Goal: Task Accomplishment & Management: Manage account settings

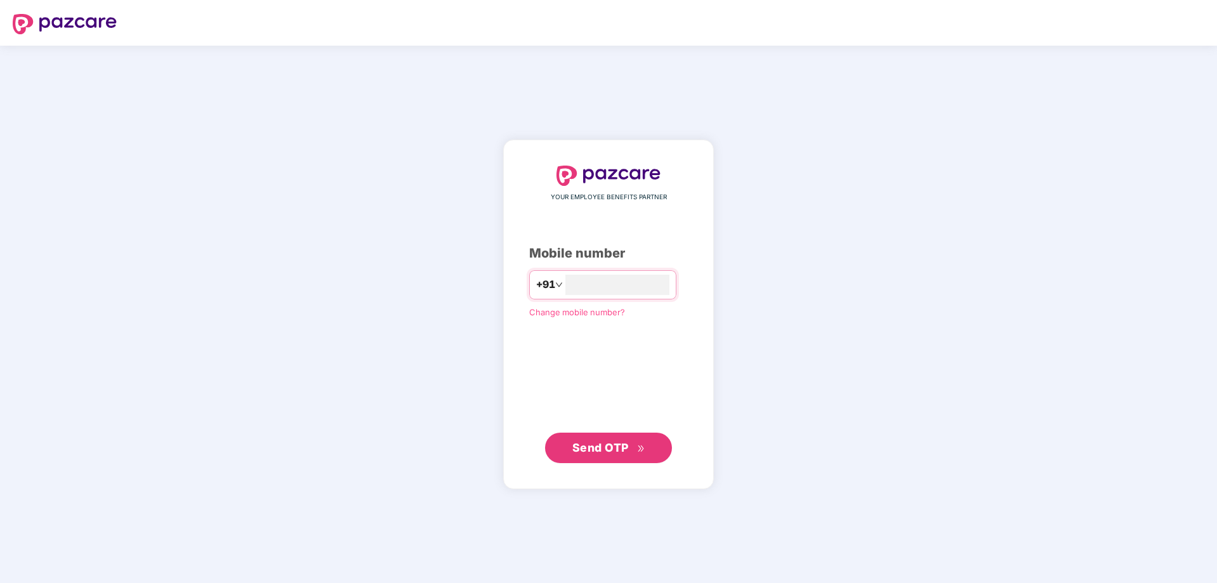
type input "**********"
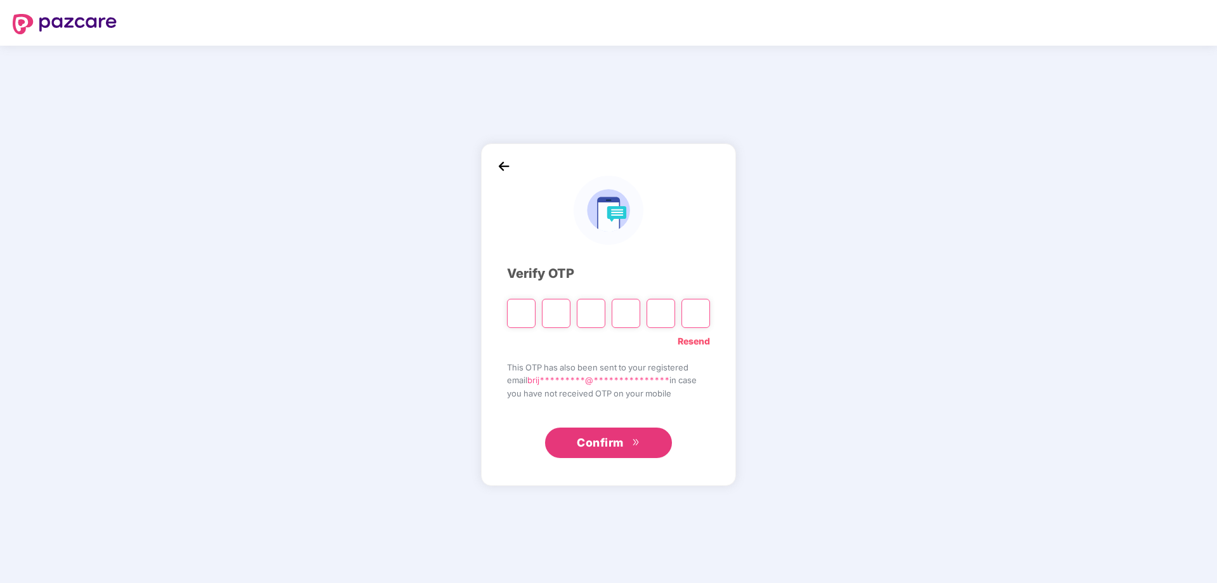
type input "*"
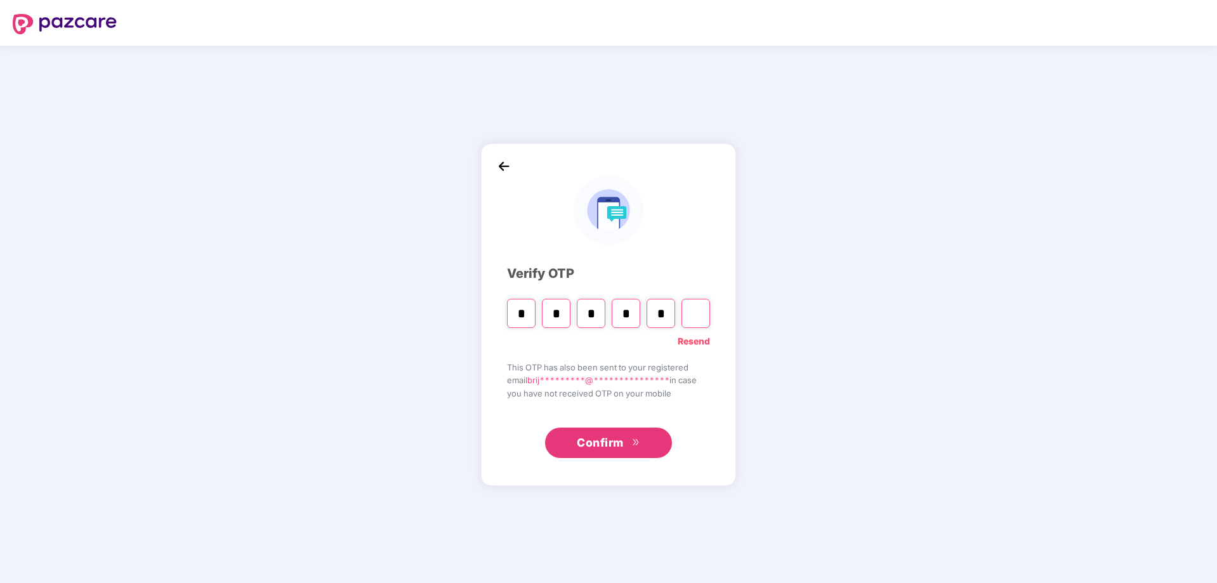
type input "*"
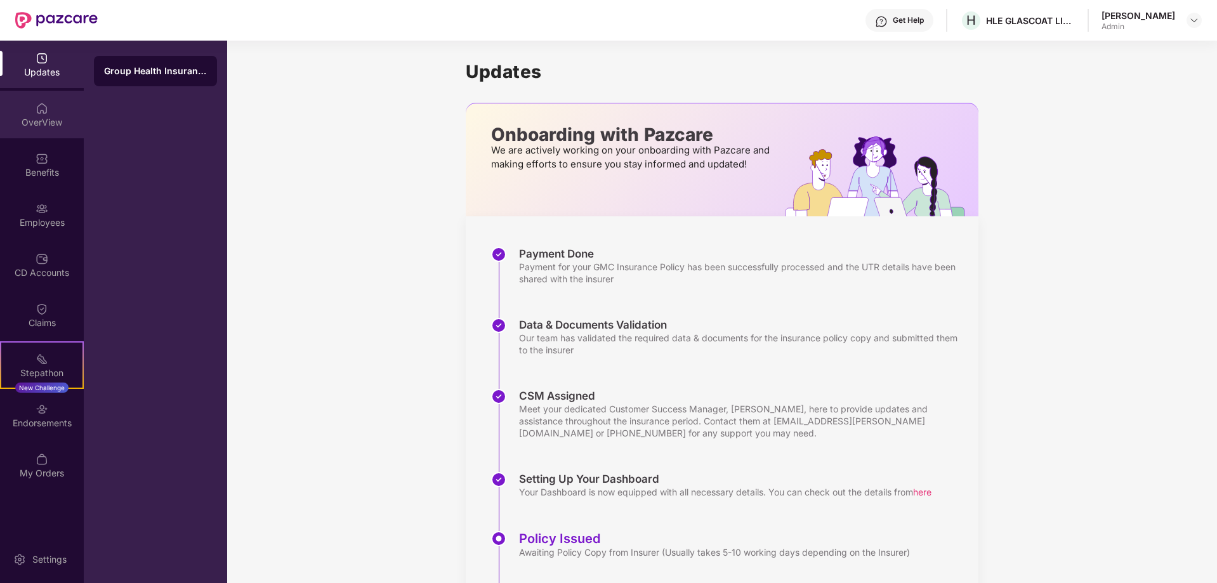
click at [51, 112] on div "OverView" at bounding box center [42, 115] width 84 height 48
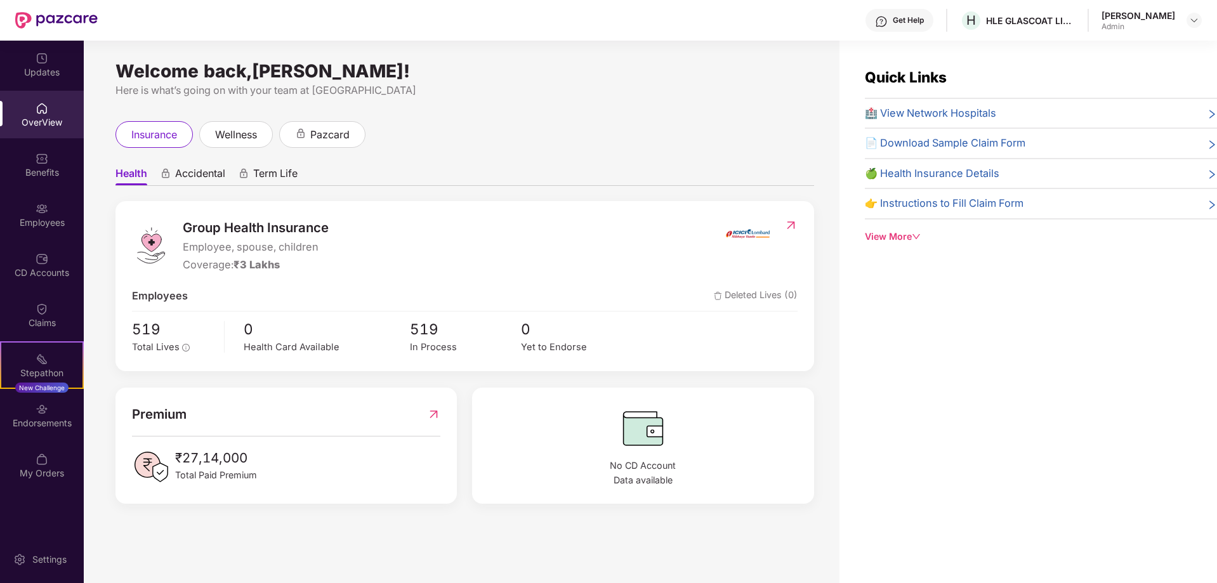
click at [977, 114] on span "🏥 View Network Hospitals" at bounding box center [930, 113] width 131 height 16
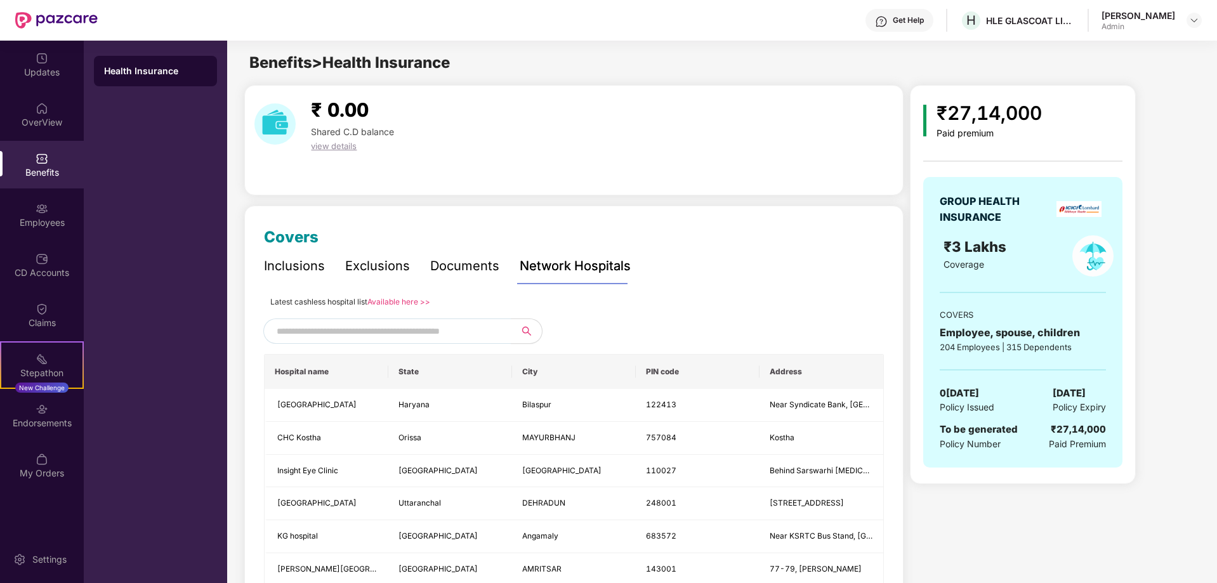
click at [418, 329] on input "text" at bounding box center [385, 331] width 217 height 19
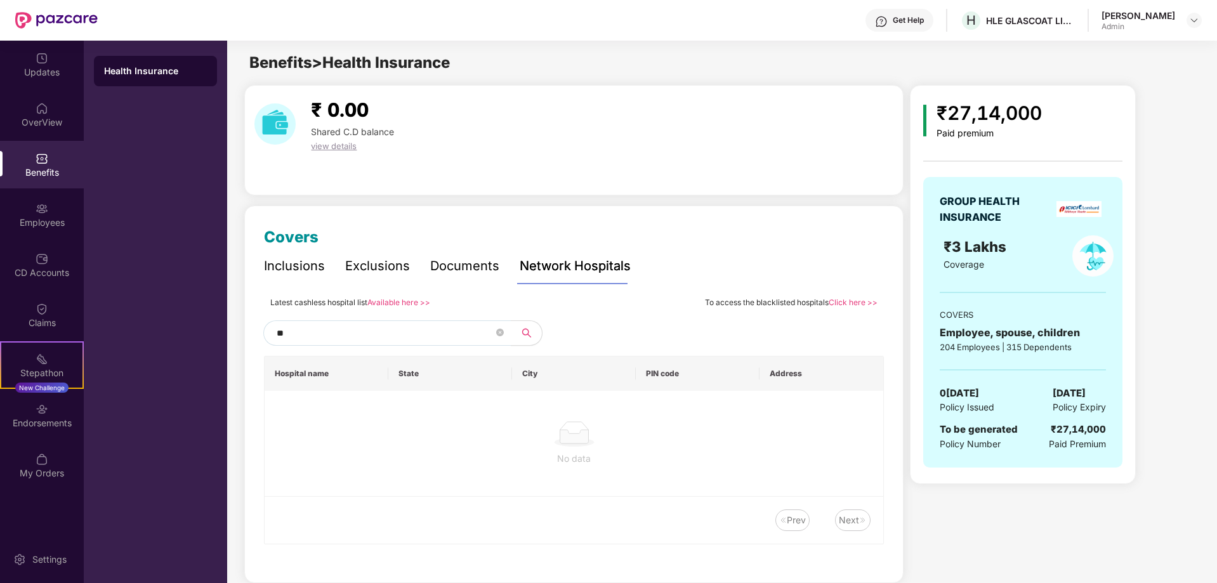
type input "*"
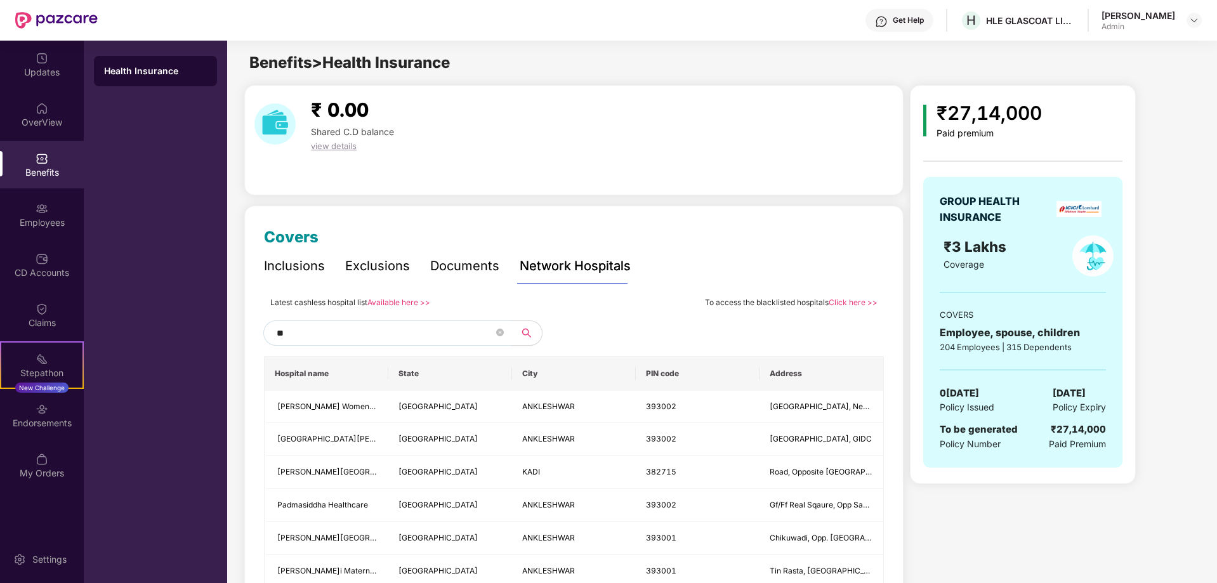
type input "*"
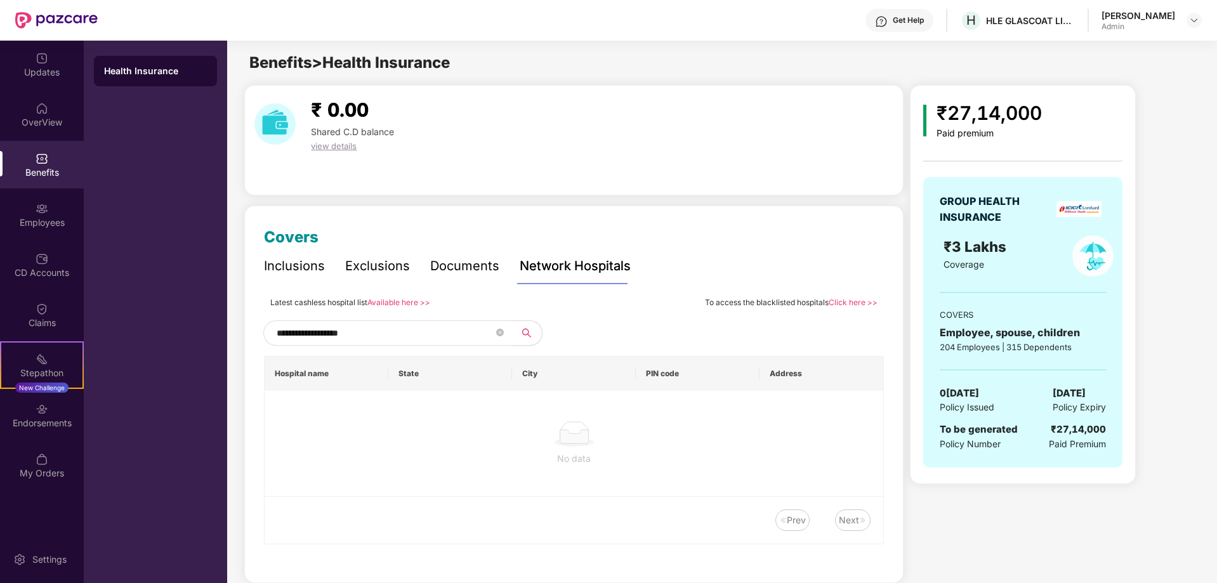
click at [458, 268] on div "Documents" at bounding box center [464, 266] width 69 height 20
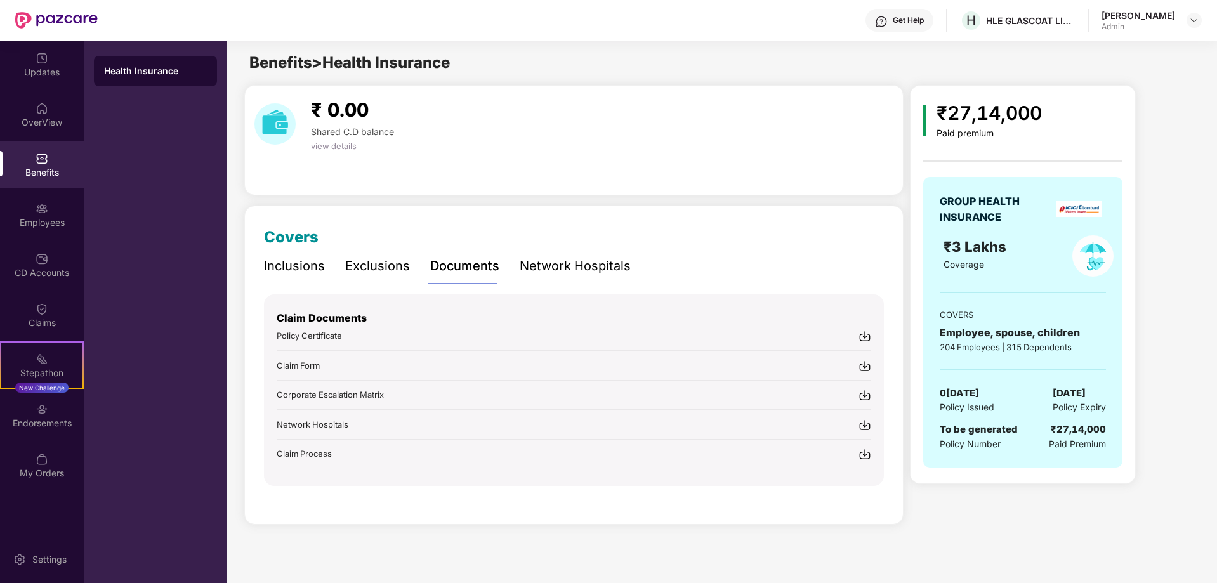
click at [367, 265] on div "Exclusions" at bounding box center [377, 266] width 65 height 20
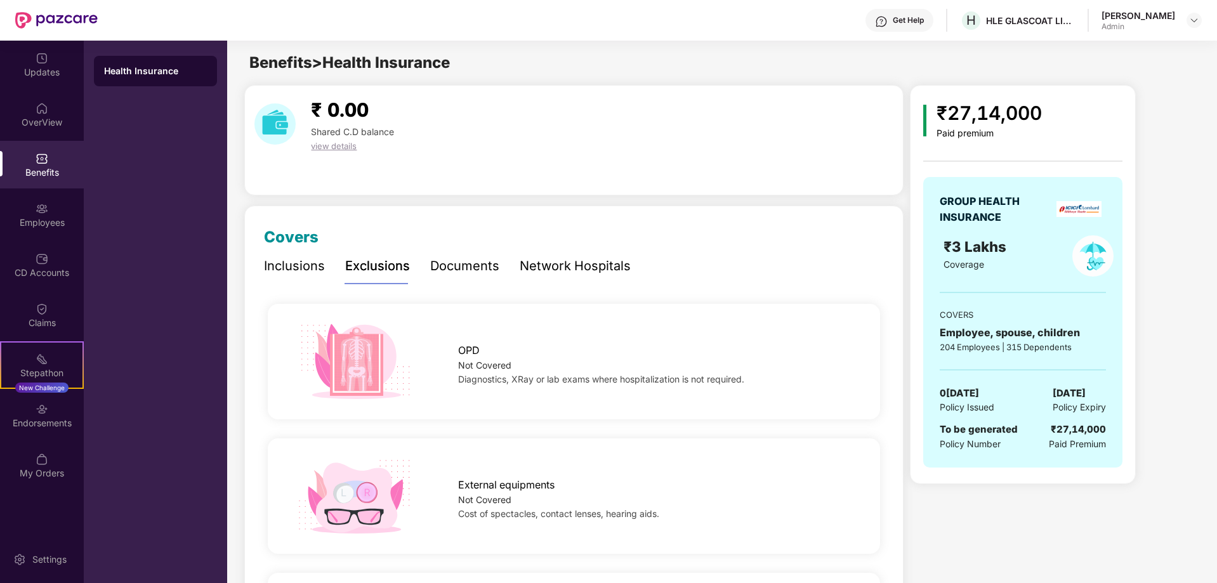
click at [297, 271] on div "Inclusions" at bounding box center [294, 266] width 61 height 20
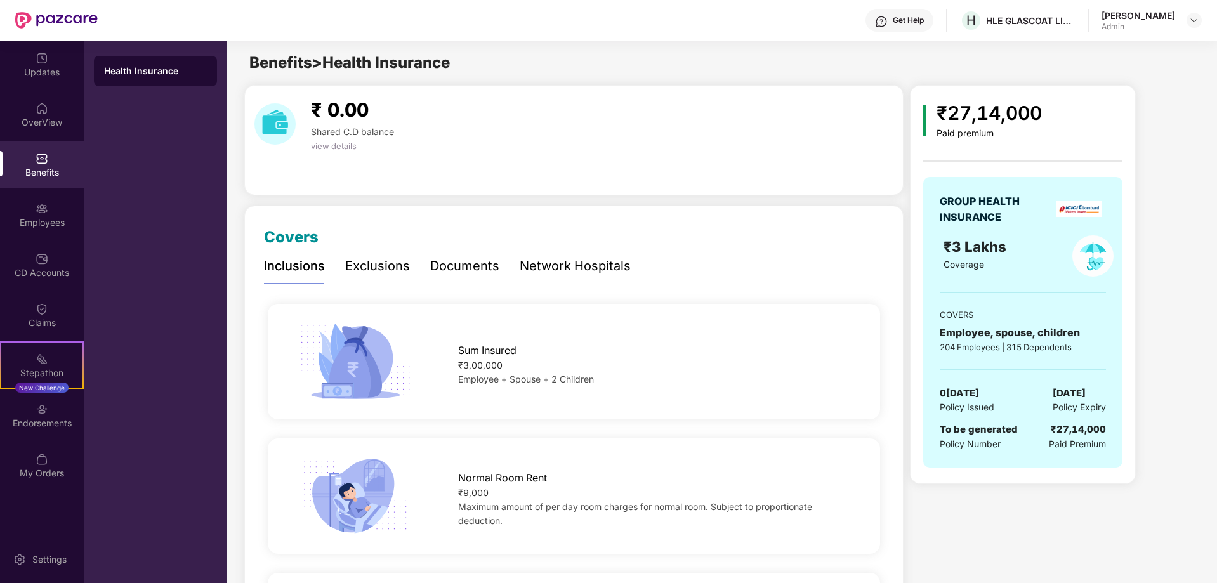
click at [595, 270] on div "Network Hospitals" at bounding box center [575, 266] width 111 height 20
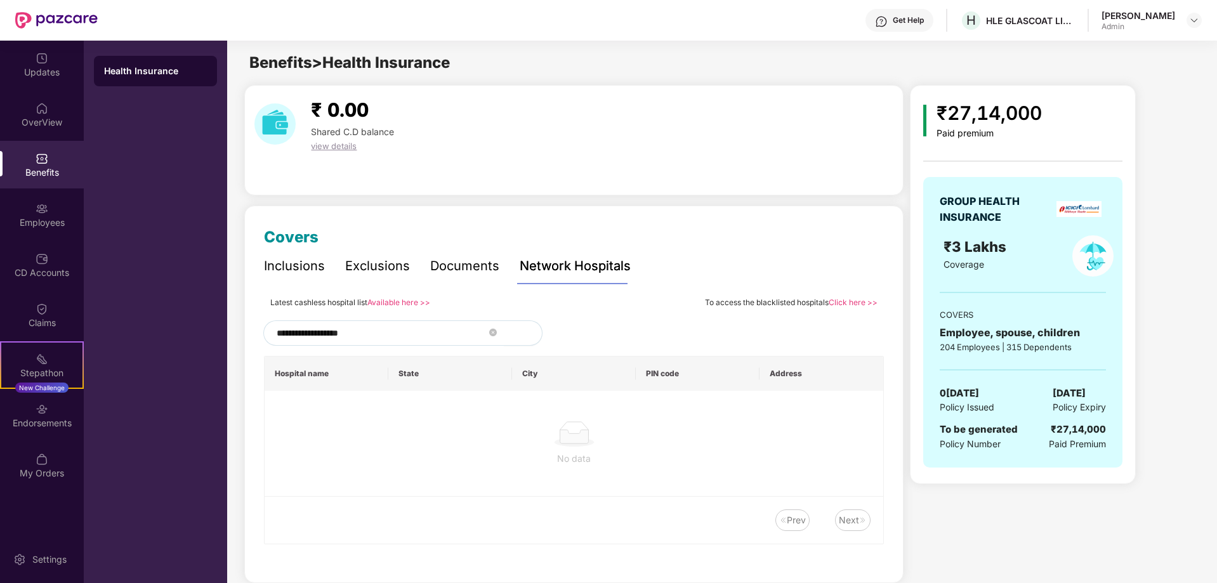
click at [524, 334] on button "button" at bounding box center [523, 332] width 39 height 25
click at [397, 338] on input "**********" at bounding box center [385, 333] width 217 height 19
drag, startPoint x: 413, startPoint y: 338, endPoint x: 338, endPoint y: 338, distance: 75.5
click at [338, 338] on input "**********" at bounding box center [385, 333] width 217 height 19
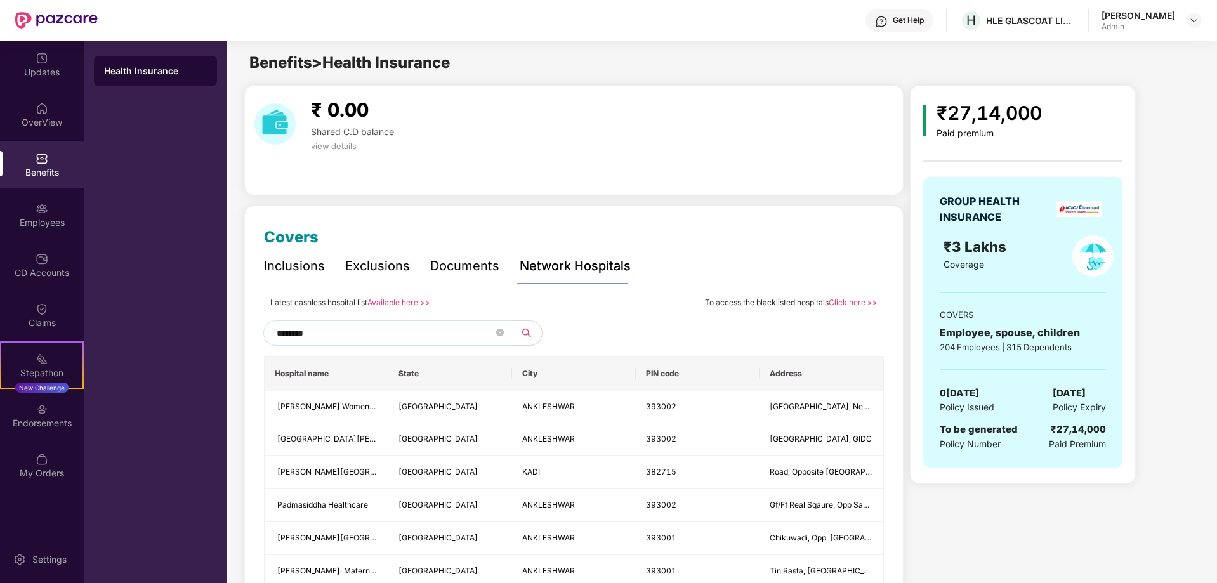
type input "********"
click at [562, 385] on th "City" at bounding box center [574, 374] width 124 height 34
click at [565, 380] on th "City" at bounding box center [574, 374] width 124 height 34
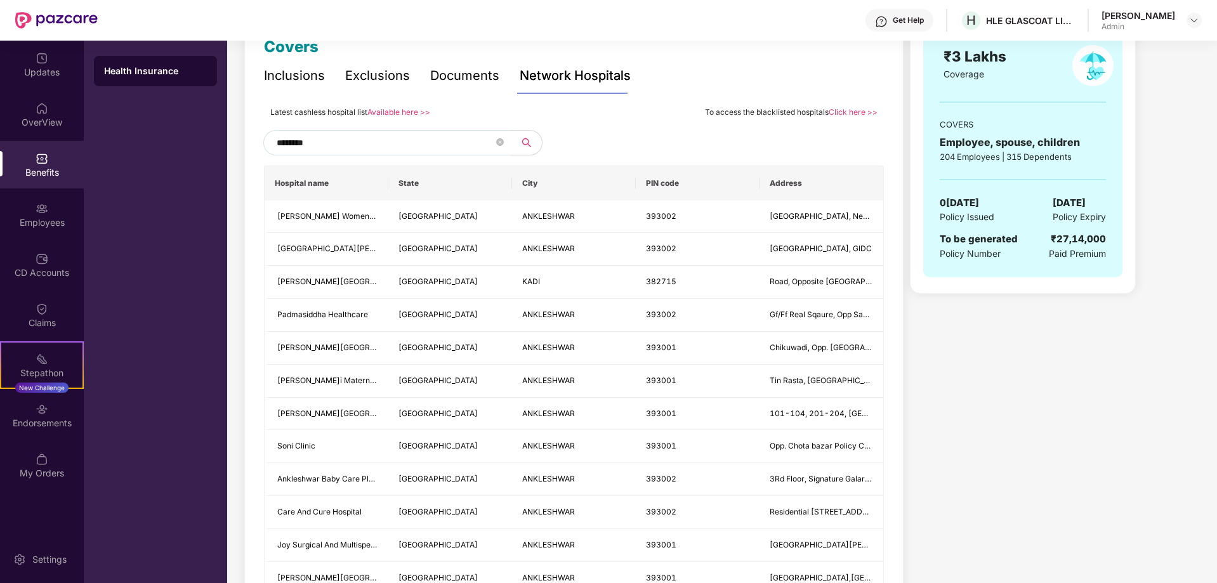
scroll to position [254, 0]
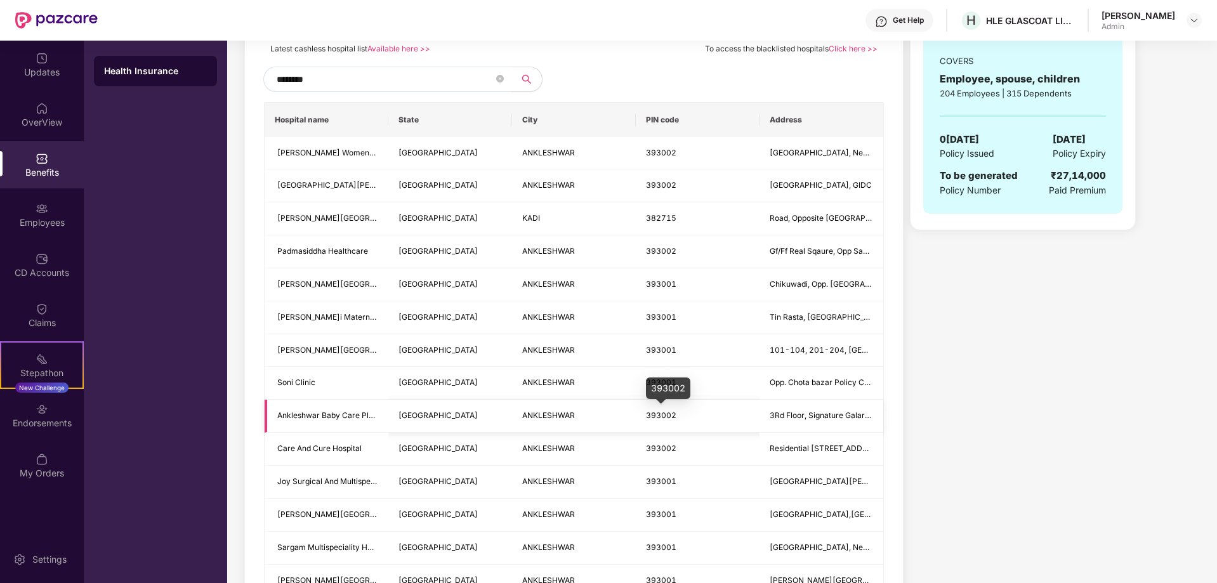
click at [665, 418] on span "393002" at bounding box center [661, 416] width 30 height 10
drag, startPoint x: 395, startPoint y: 126, endPoint x: 440, endPoint y: 131, distance: 46.0
click at [440, 131] on th "State" at bounding box center [450, 120] width 124 height 34
drag, startPoint x: 388, startPoint y: 120, endPoint x: 433, endPoint y: 121, distance: 44.4
click at [433, 121] on tr "Hospital name State City PIN code Address" at bounding box center [574, 120] width 619 height 34
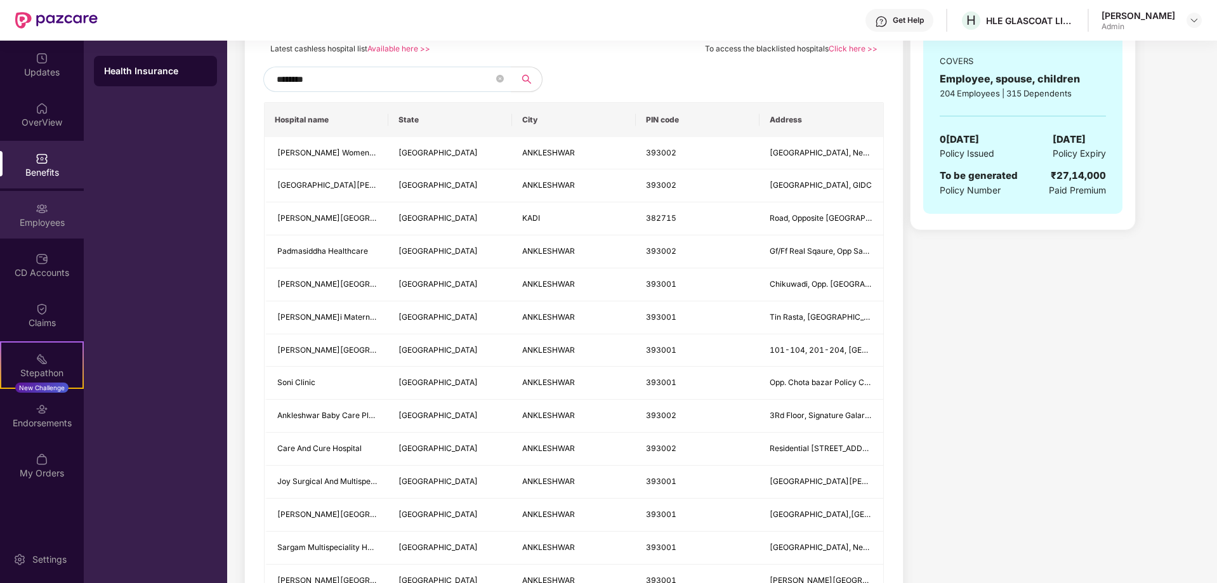
click at [48, 221] on div "Employees" at bounding box center [42, 222] width 84 height 13
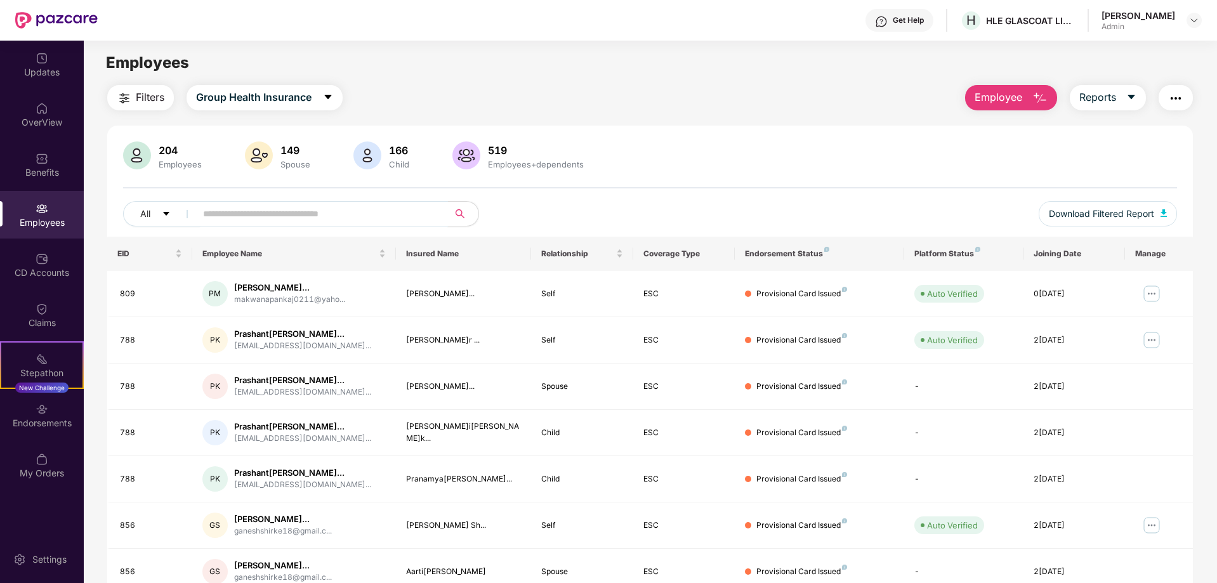
click at [363, 212] on input "text" at bounding box center [317, 213] width 228 height 19
click at [1182, 102] on img "button" at bounding box center [1175, 98] width 15 height 15
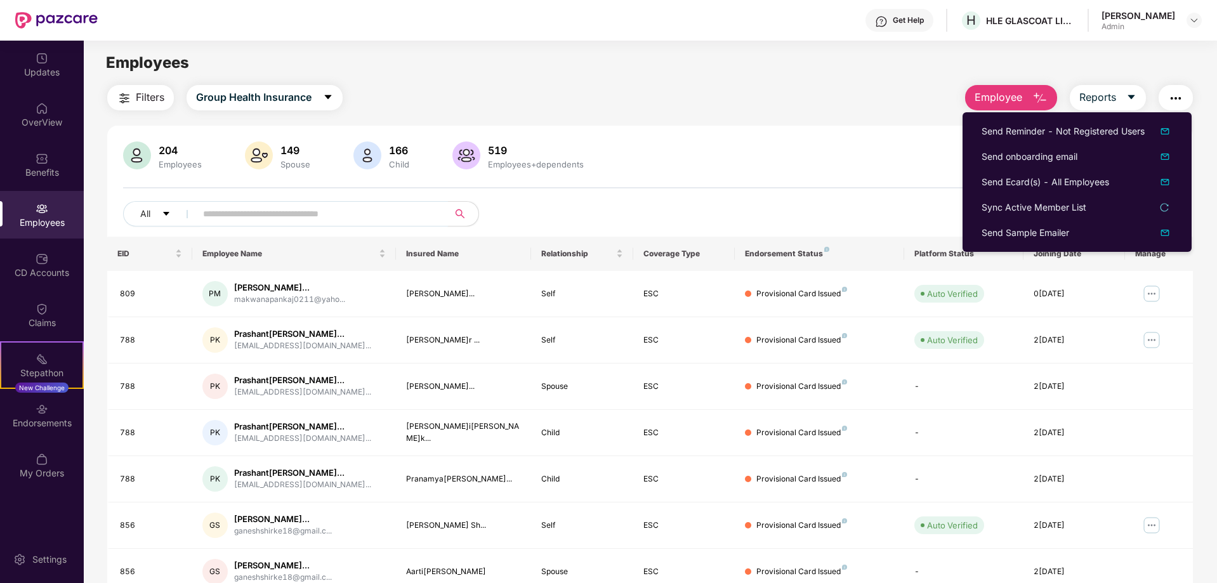
click at [237, 217] on input "text" at bounding box center [317, 213] width 228 height 19
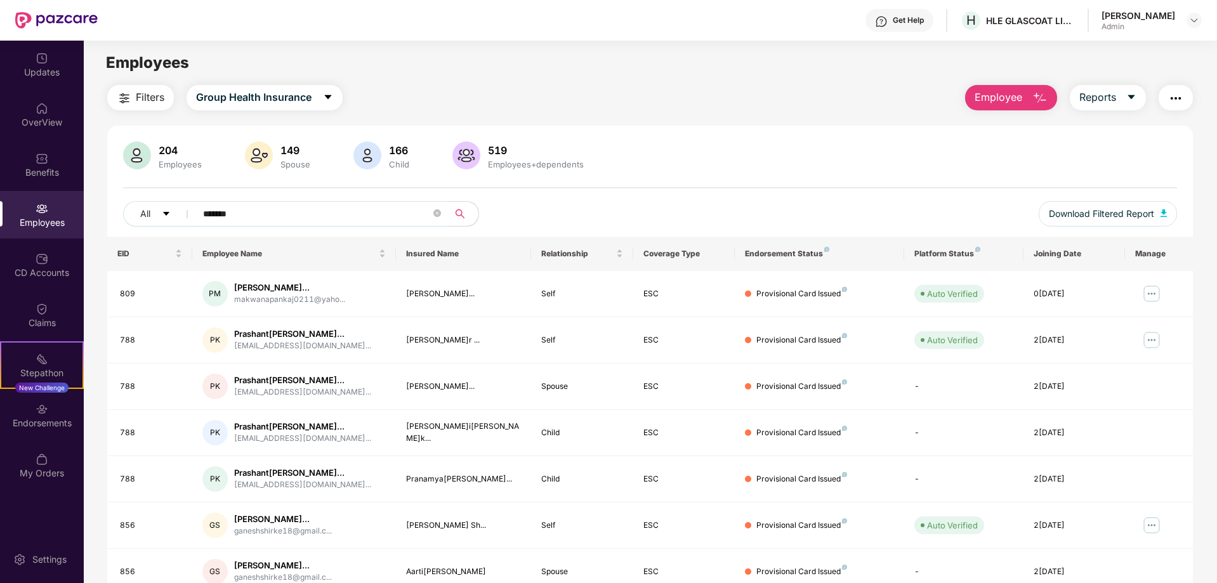
type input "*******"
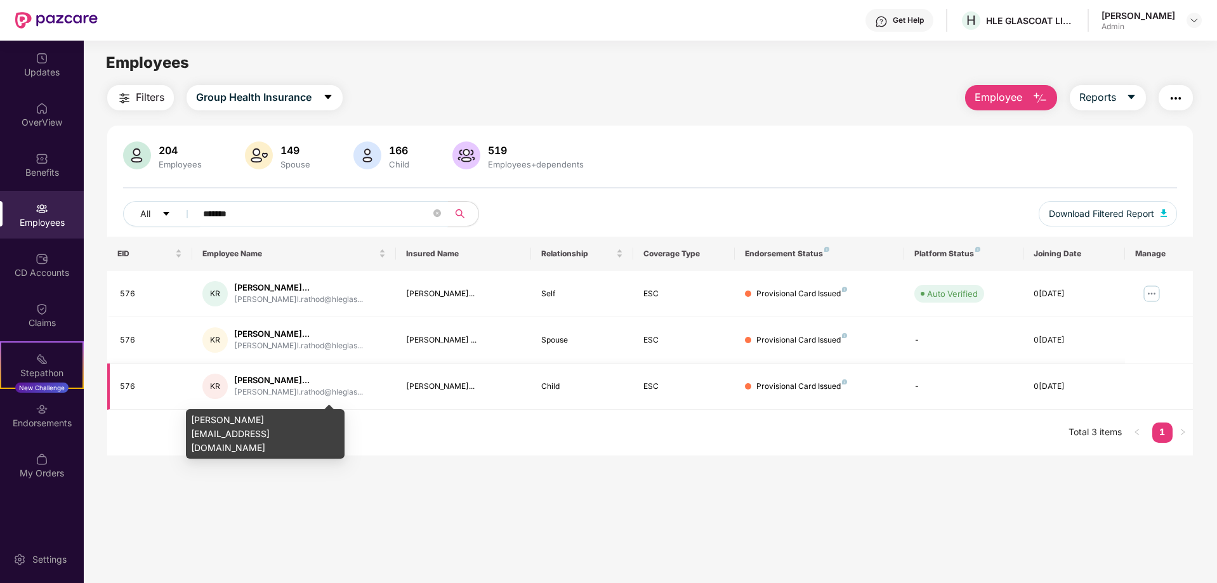
click at [280, 388] on div "[PERSON_NAME]l.rathod@hleglas..." at bounding box center [298, 392] width 129 height 12
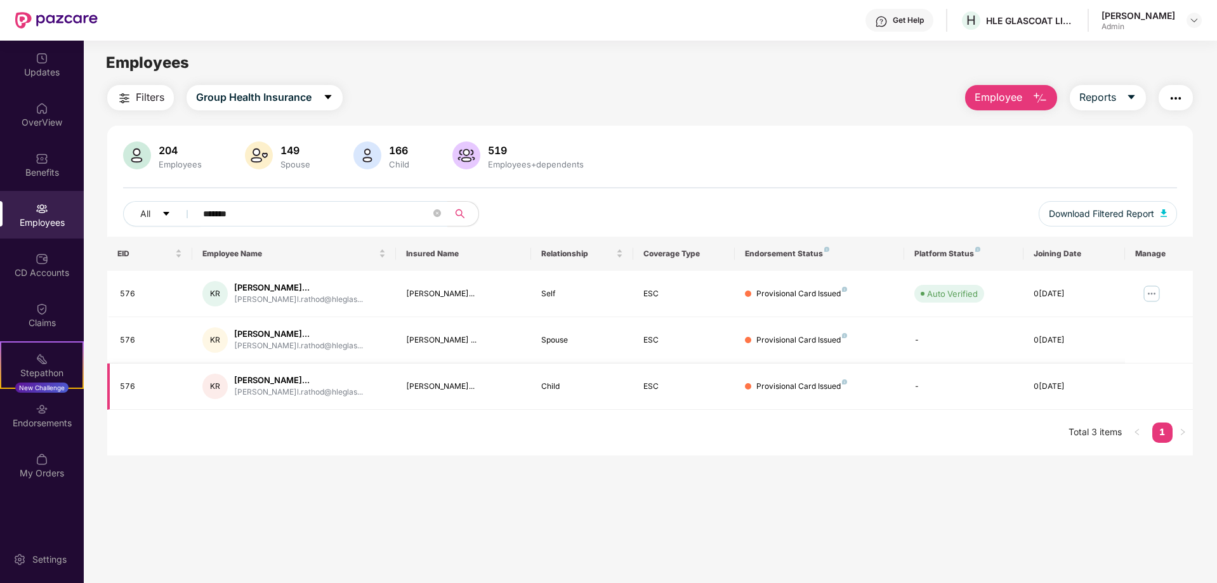
click at [1158, 393] on td at bounding box center [1159, 387] width 68 height 46
click at [1152, 295] on img at bounding box center [1152, 294] width 20 height 20
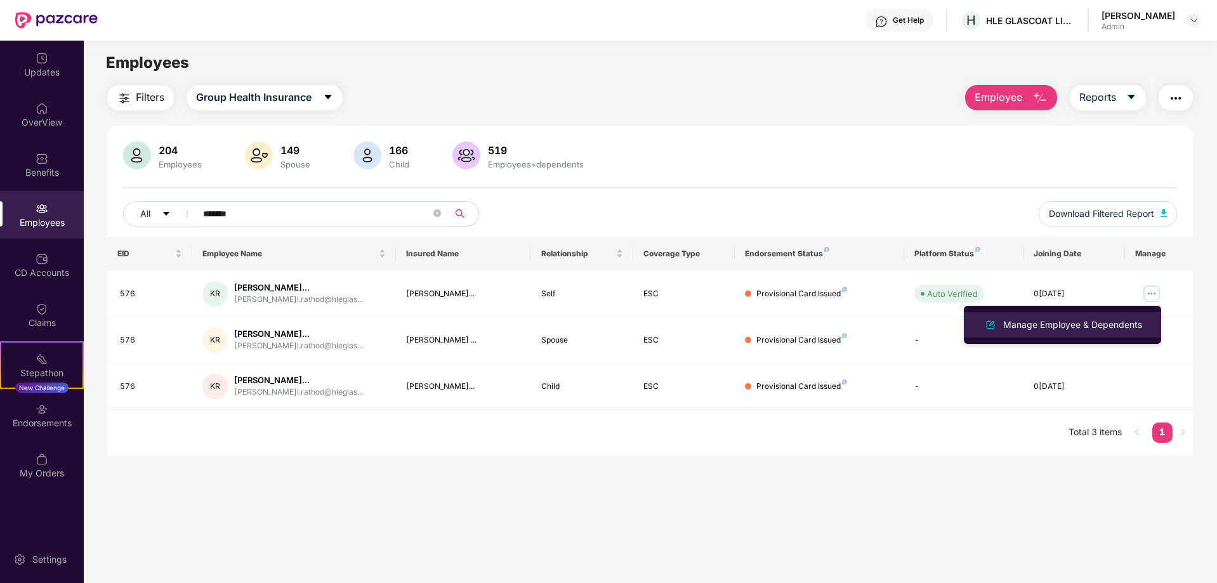
click at [1126, 320] on div "Manage Employee & Dependents" at bounding box center [1073, 325] width 144 height 14
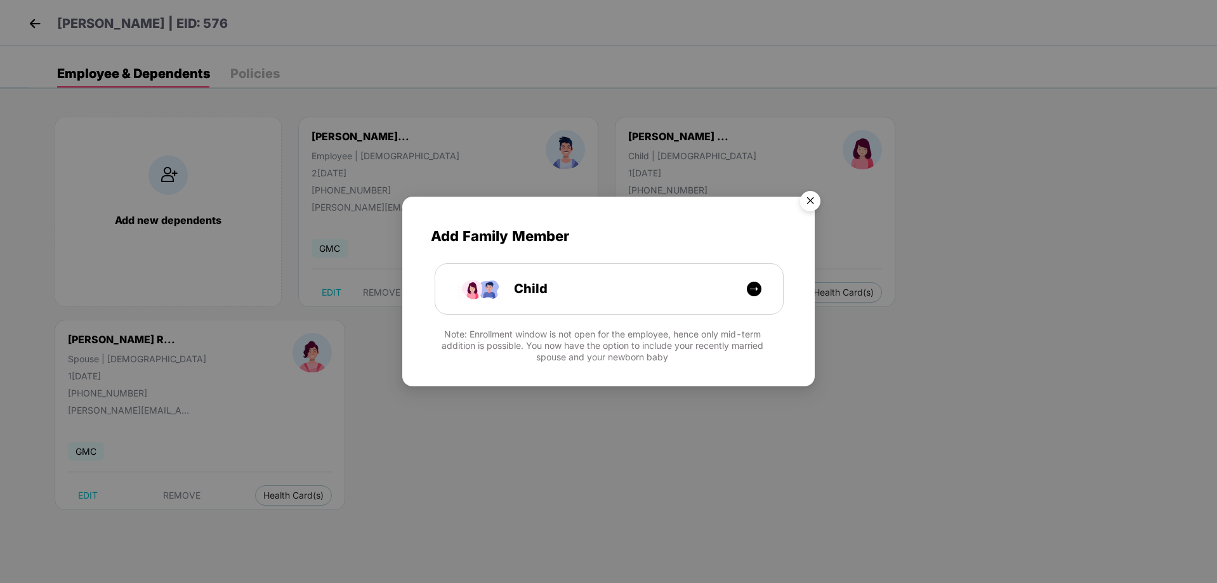
click at [803, 202] on img "Close" at bounding box center [811, 203] width 36 height 36
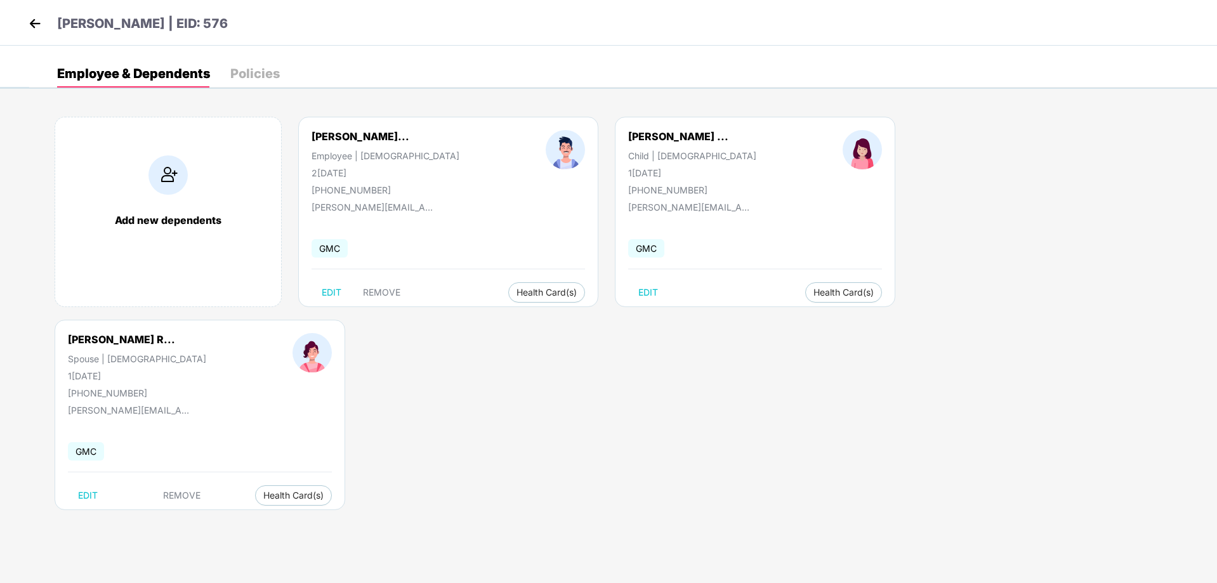
click at [35, 13] on div "[PERSON_NAME] | EID: 576" at bounding box center [608, 23] width 1217 height 46
click at [35, 22] on img at bounding box center [34, 23] width 19 height 19
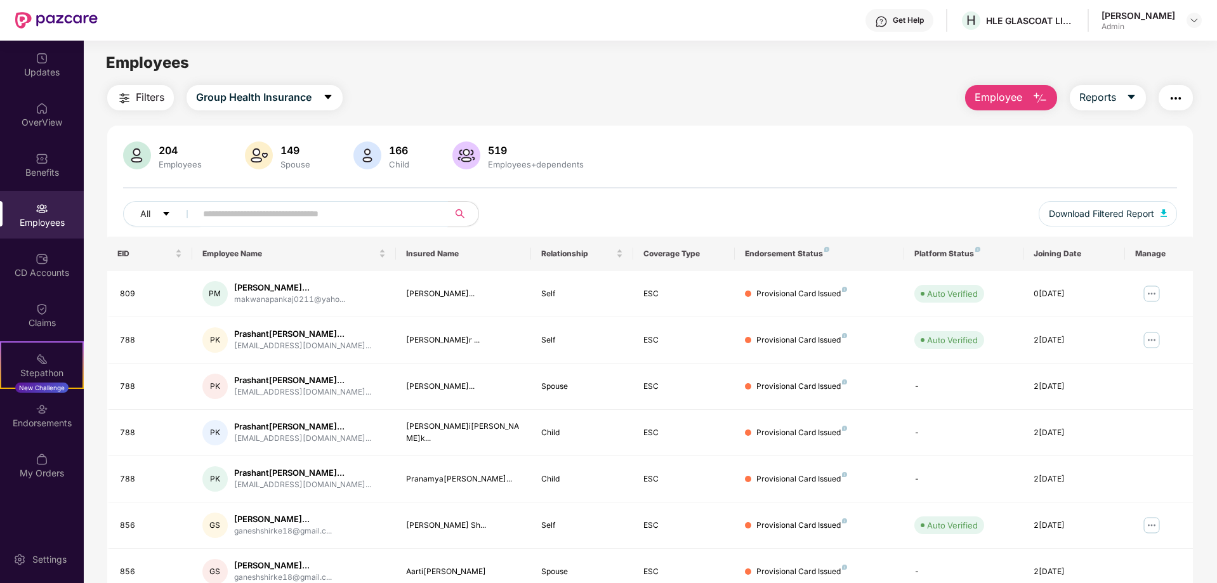
click at [243, 216] on input "text" at bounding box center [317, 213] width 228 height 19
type input "*******"
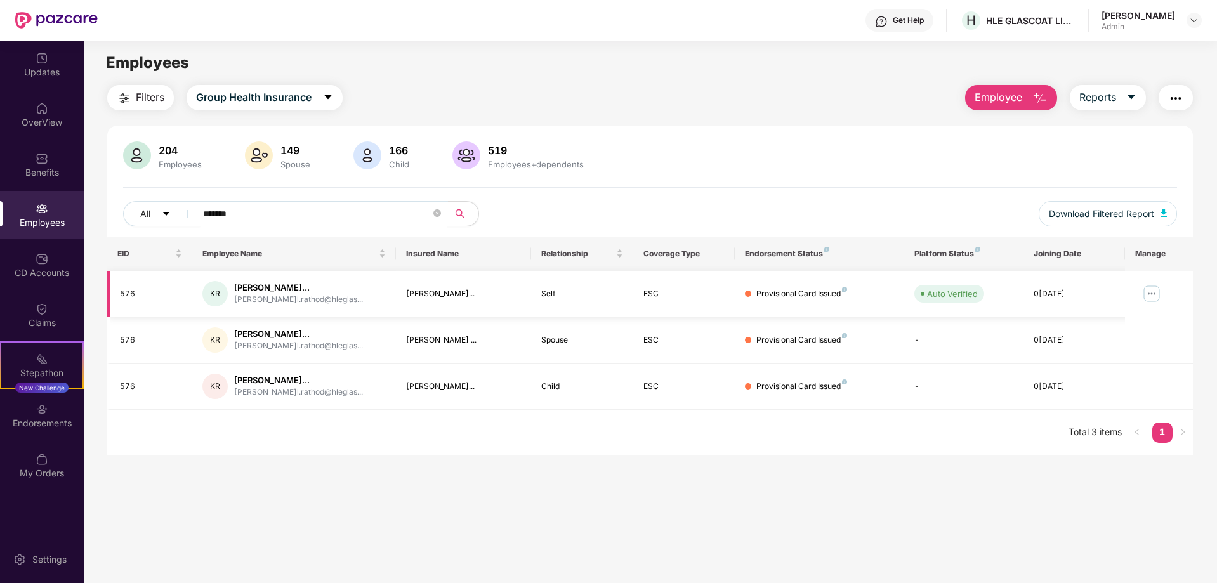
click at [1153, 294] on img at bounding box center [1152, 294] width 20 height 20
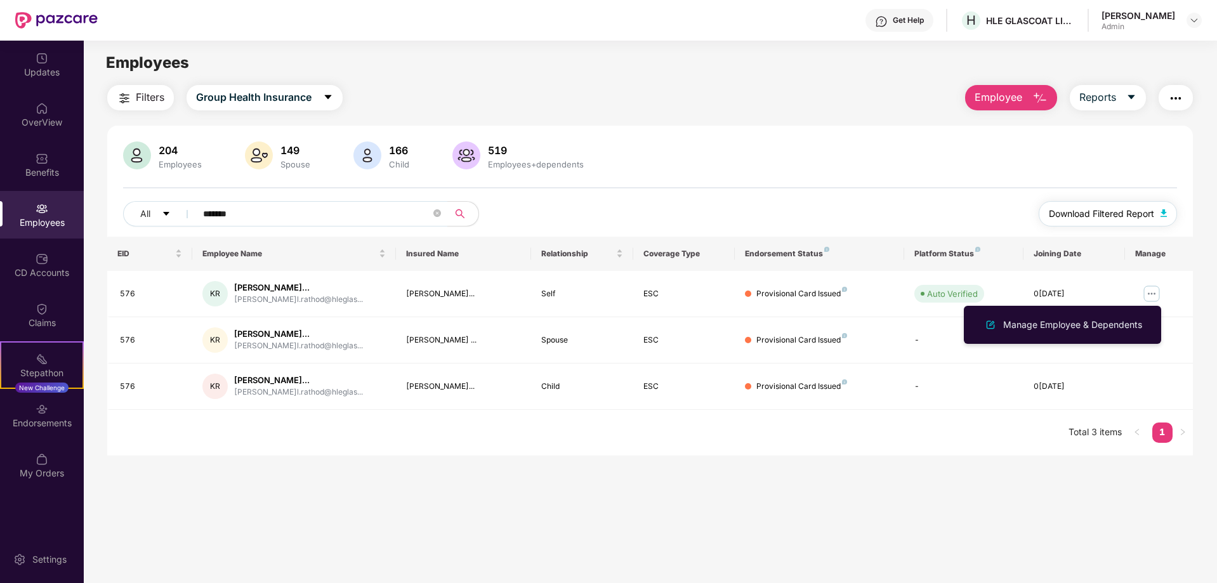
click at [1156, 210] on button "Download Filtered Report" at bounding box center [1108, 213] width 138 height 25
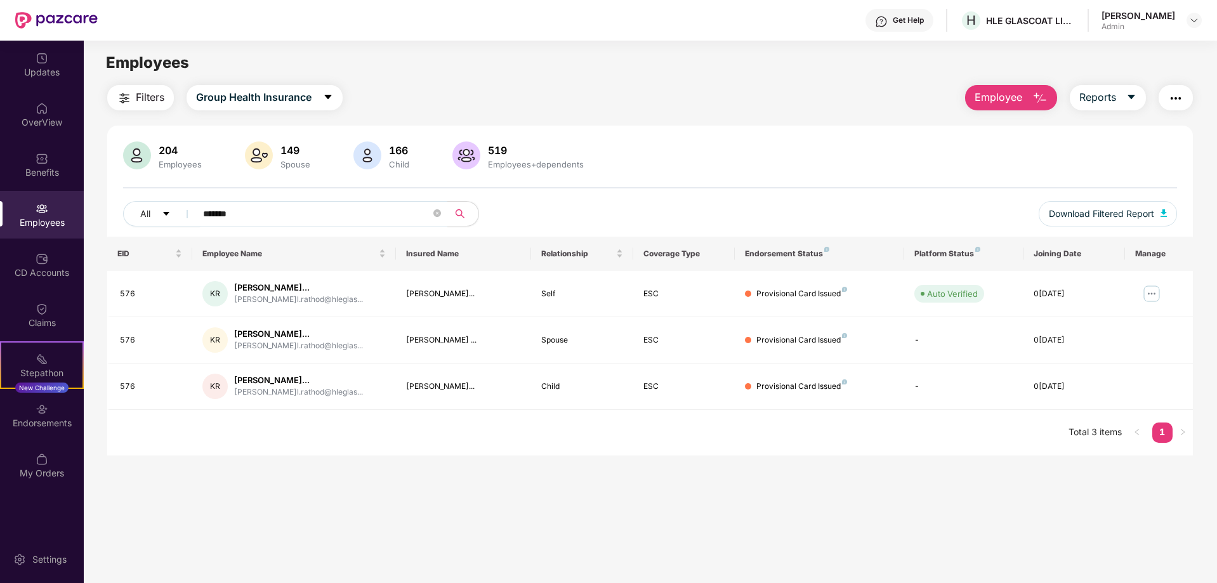
click at [1179, 93] on img "button" at bounding box center [1175, 98] width 15 height 15
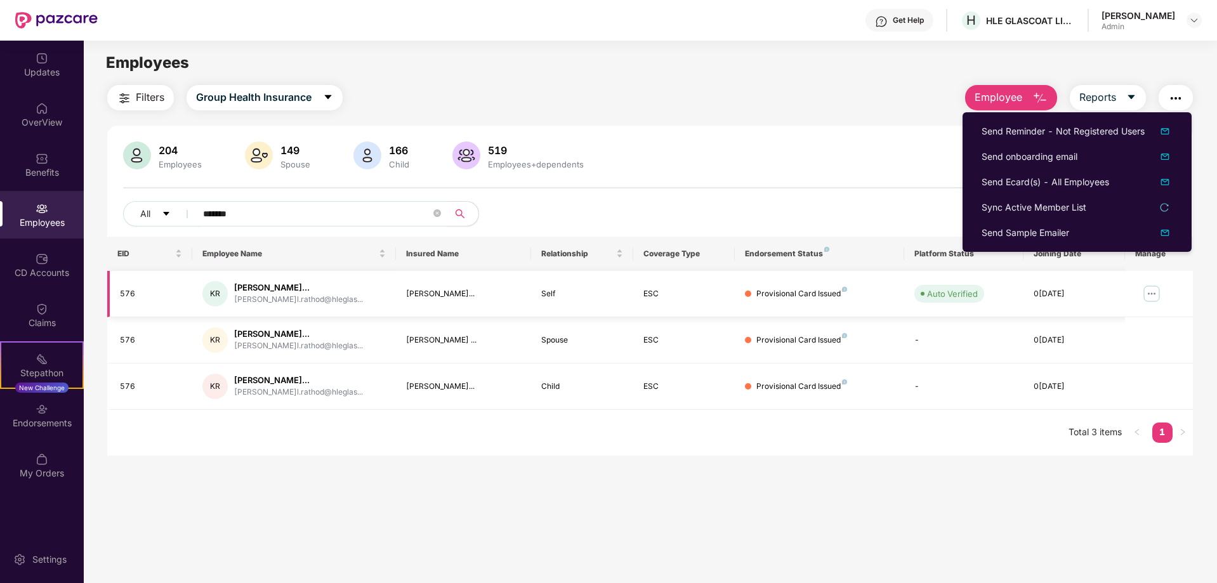
click at [1153, 290] on img at bounding box center [1152, 294] width 20 height 20
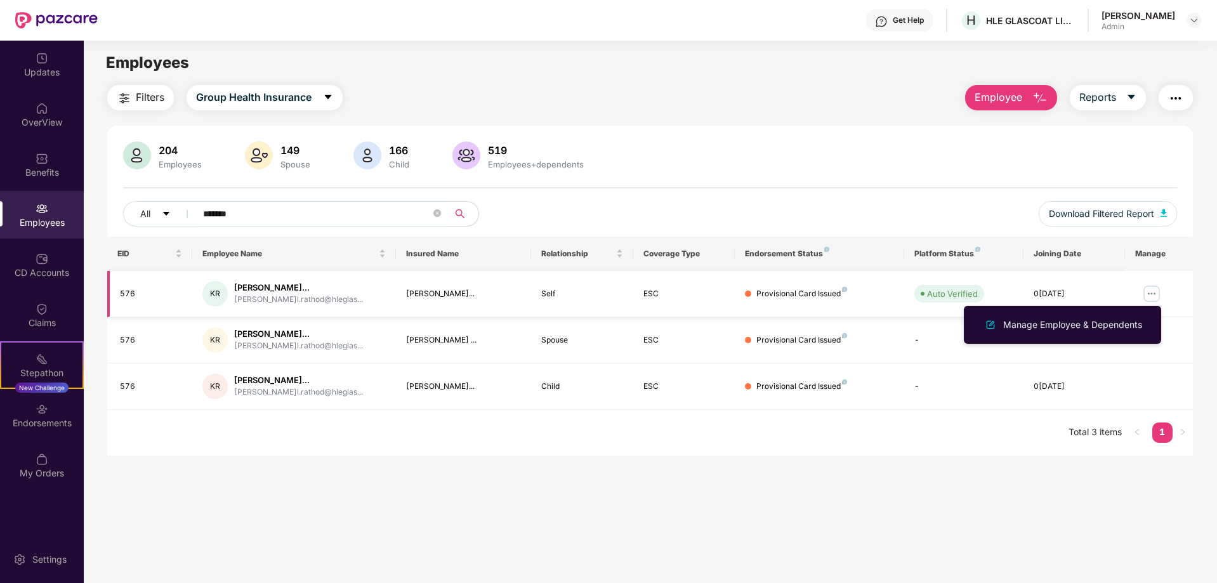
click at [239, 294] on div "[PERSON_NAME]l.rathod@hleglas..." at bounding box center [298, 300] width 129 height 12
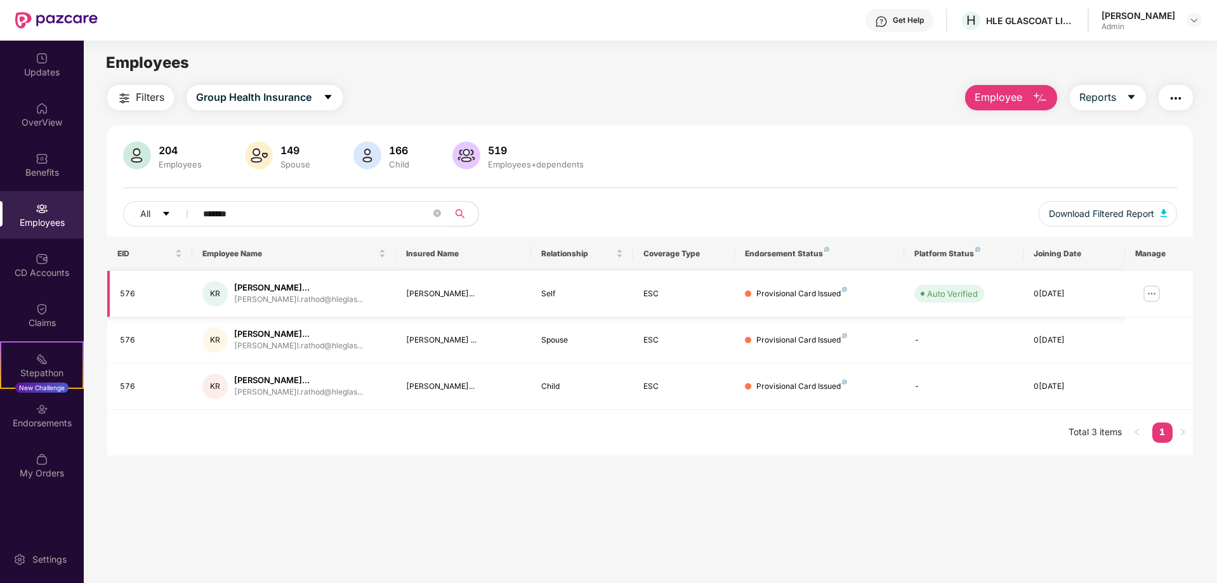
click at [1048, 296] on div "0[DATE]" at bounding box center [1074, 294] width 81 height 12
click at [826, 386] on div "Provisional Card Issued" at bounding box center [801, 387] width 91 height 12
click at [803, 289] on div "Provisional Card Issued" at bounding box center [801, 294] width 91 height 12
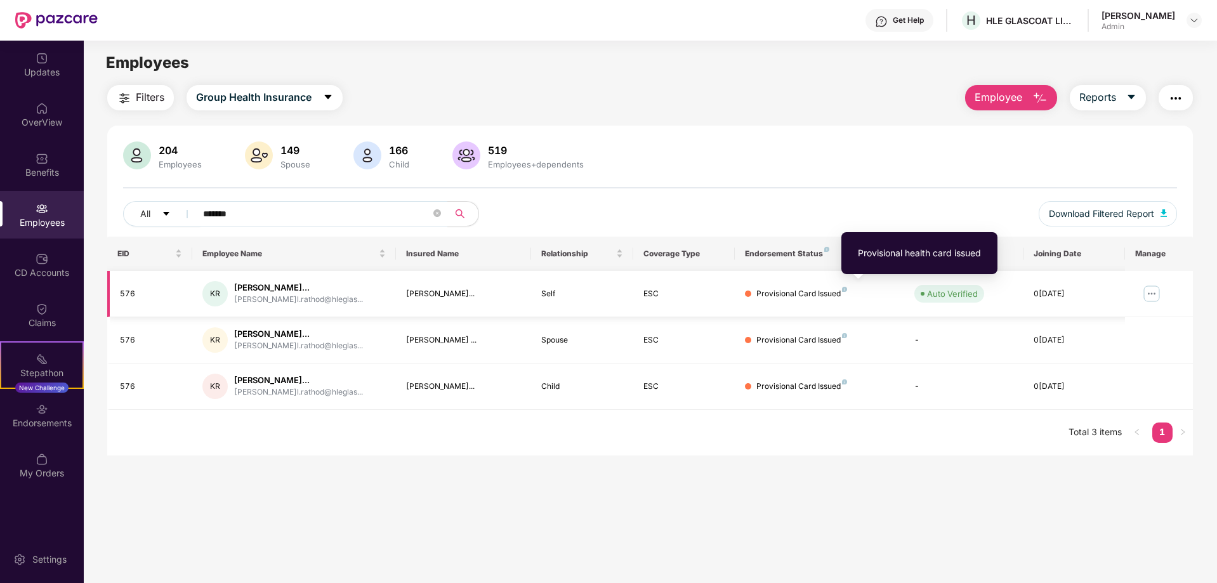
click at [843, 289] on img at bounding box center [844, 289] width 5 height 5
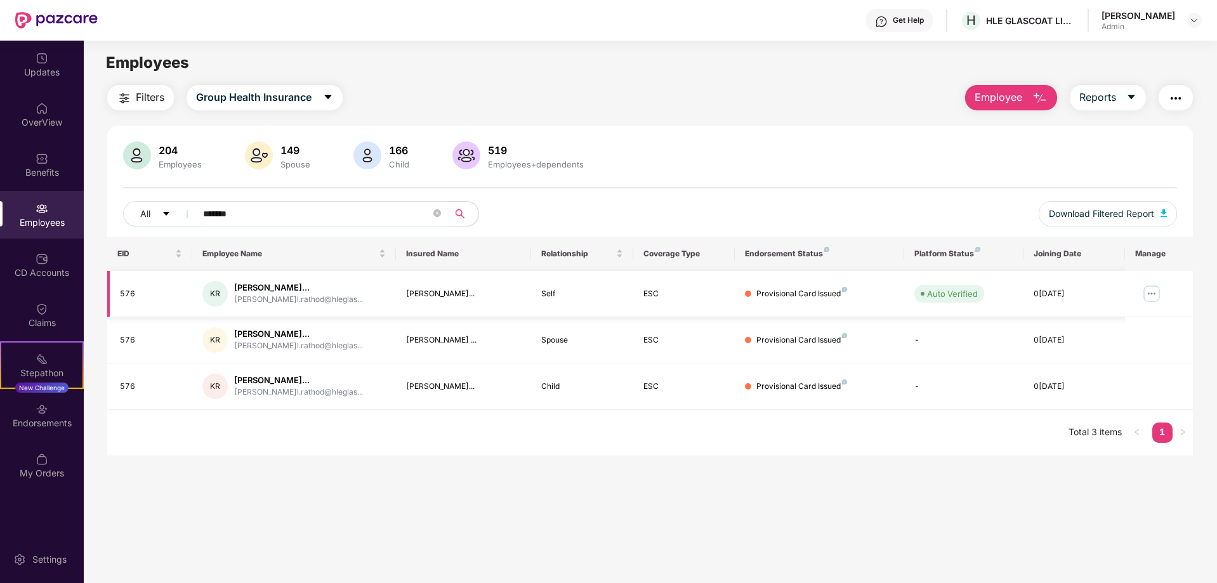
click at [1150, 294] on img at bounding box center [1152, 294] width 20 height 20
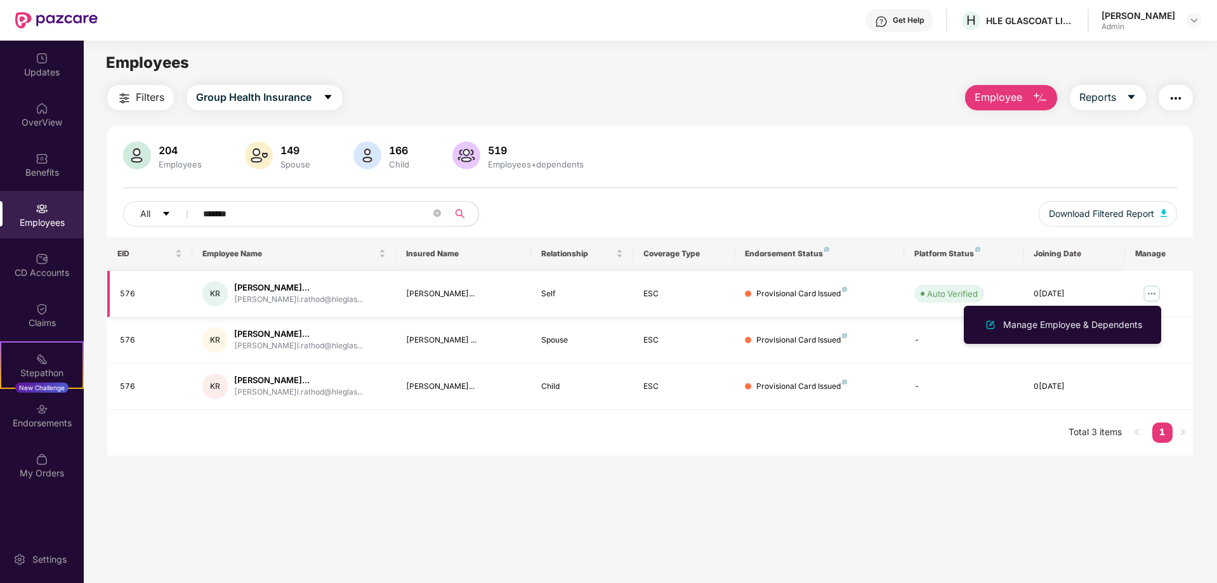
click at [1153, 293] on img at bounding box center [1152, 294] width 20 height 20
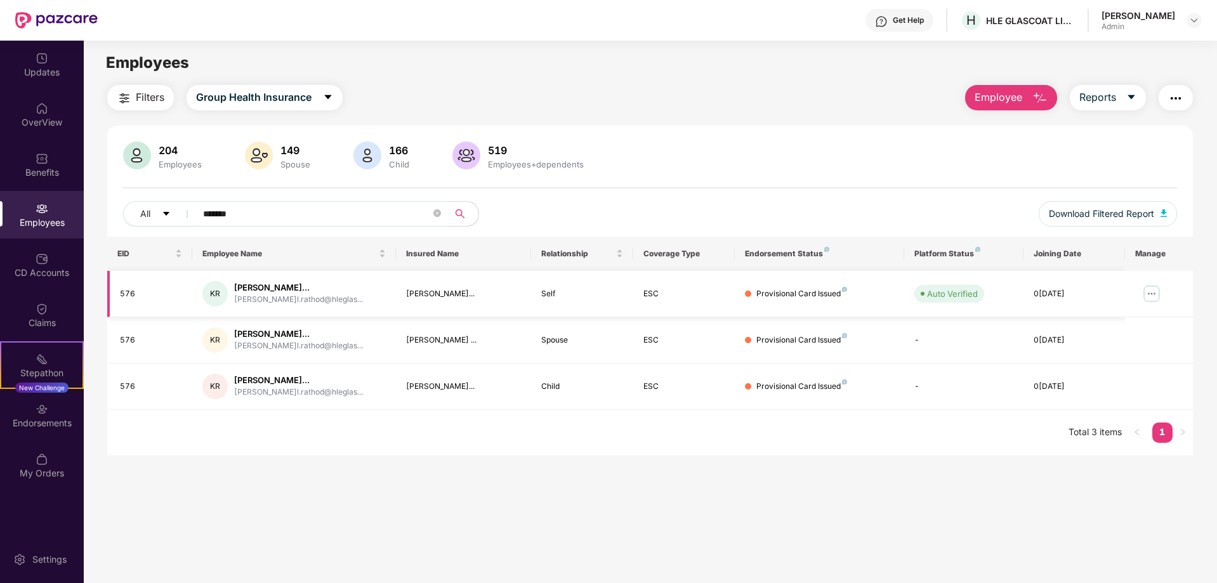
click at [1150, 293] on img at bounding box center [1152, 294] width 20 height 20
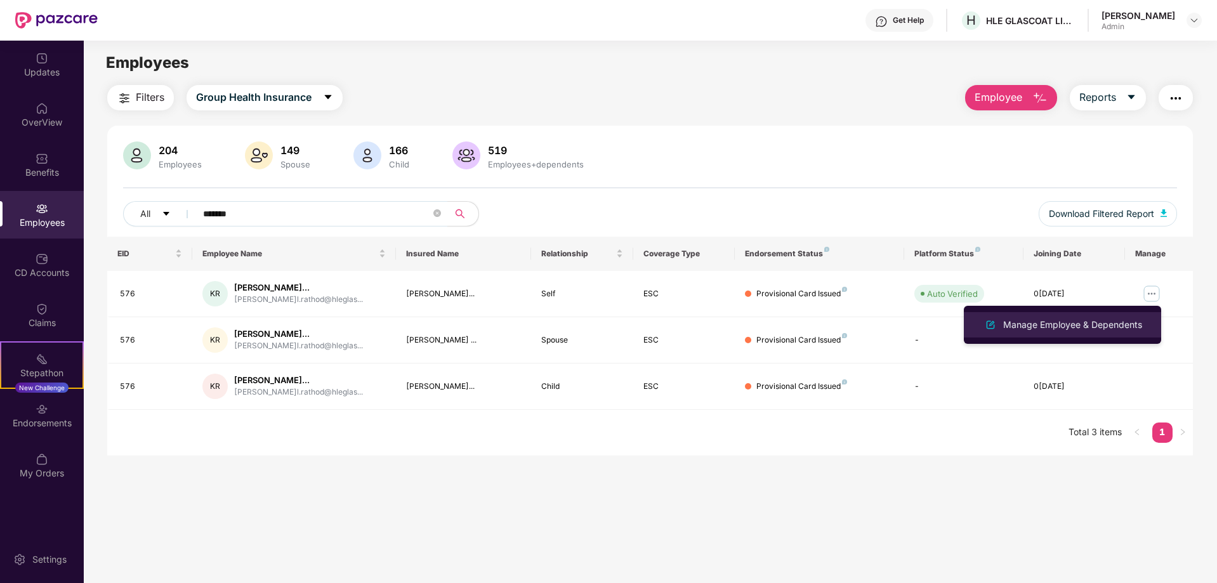
click at [1140, 319] on div "Manage Employee & Dependents" at bounding box center [1073, 325] width 144 height 14
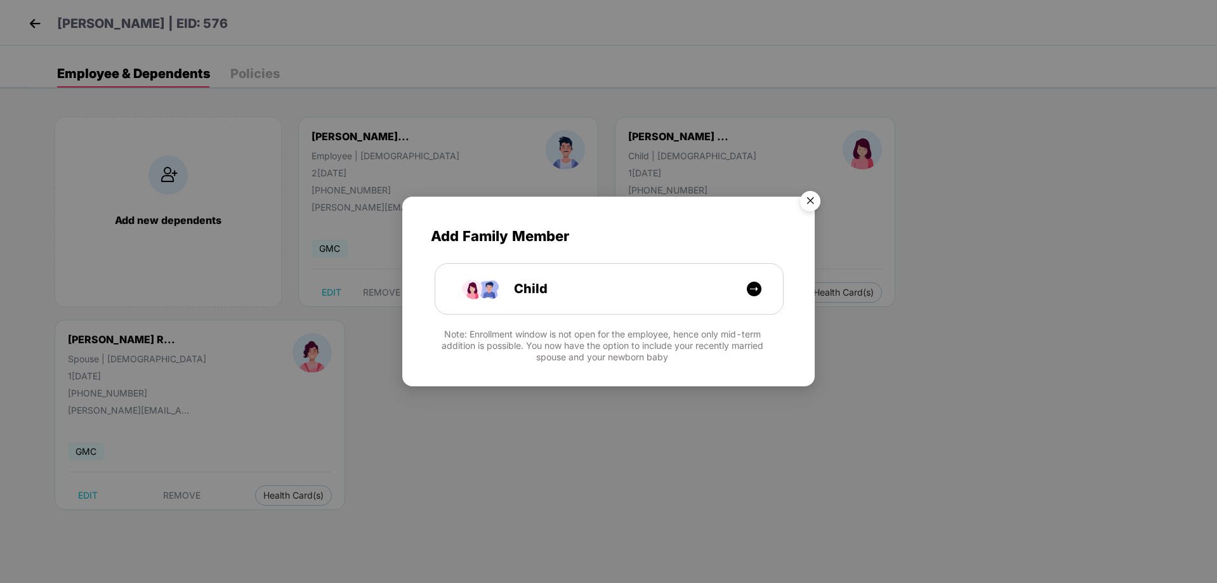
click at [810, 202] on img "Close" at bounding box center [811, 203] width 36 height 36
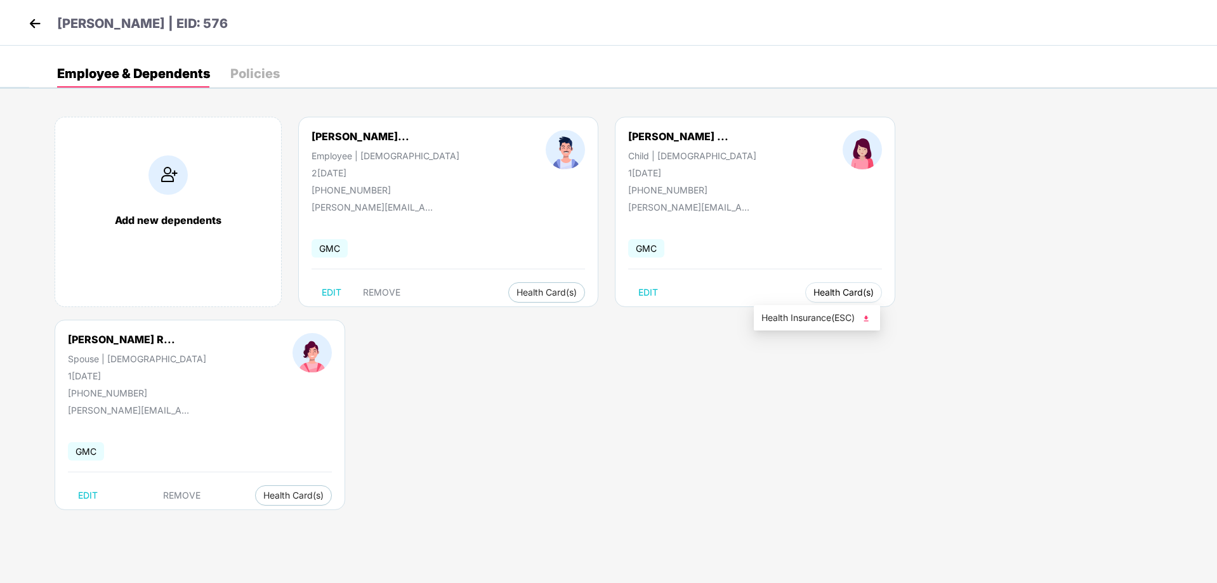
click at [814, 293] on span "Health Card(s)" at bounding box center [844, 292] width 60 height 6
click at [815, 314] on span "Health Insurance(ESC)" at bounding box center [816, 318] width 111 height 14
